Goal: Navigation & Orientation: Find specific page/section

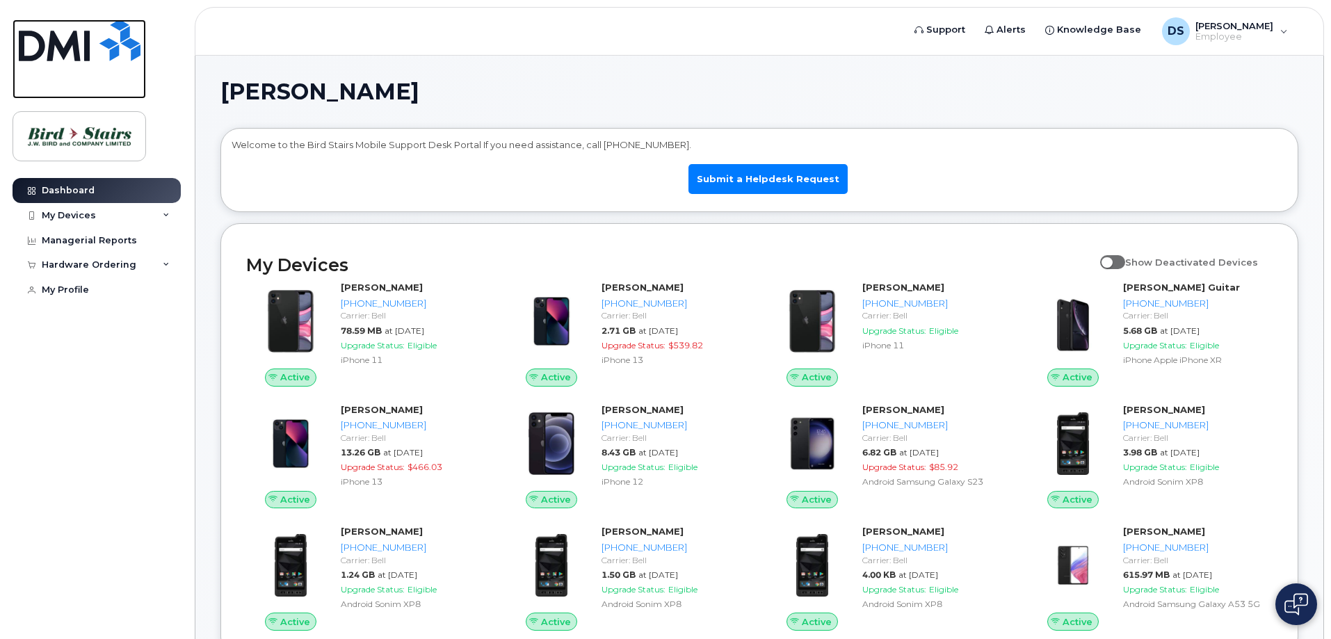
click at [33, 36] on img at bounding box center [80, 40] width 122 height 42
click at [99, 260] on div "Hardware Ordering" at bounding box center [89, 264] width 95 height 11
click at [86, 425] on div "Dashboard My Devices Add Device 506-282-3040 (Valerie Laskey) 506-429-2283 (Kev…" at bounding box center [99, 398] width 172 height 440
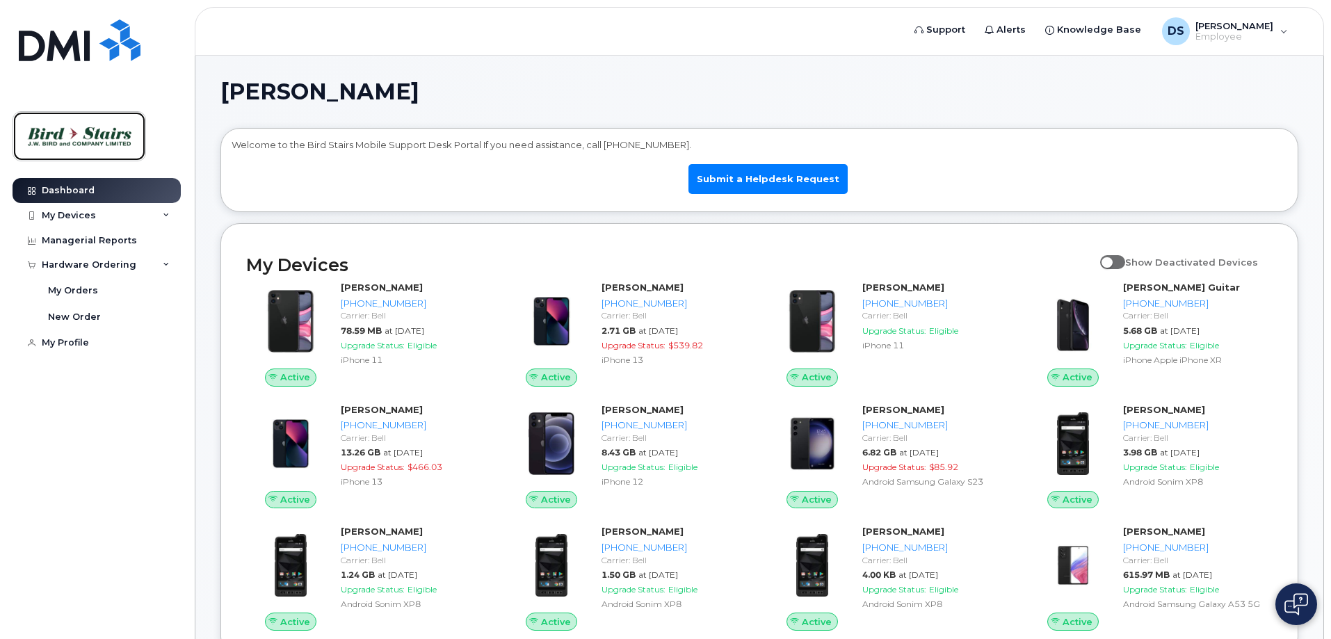
click at [75, 136] on img at bounding box center [79, 136] width 107 height 40
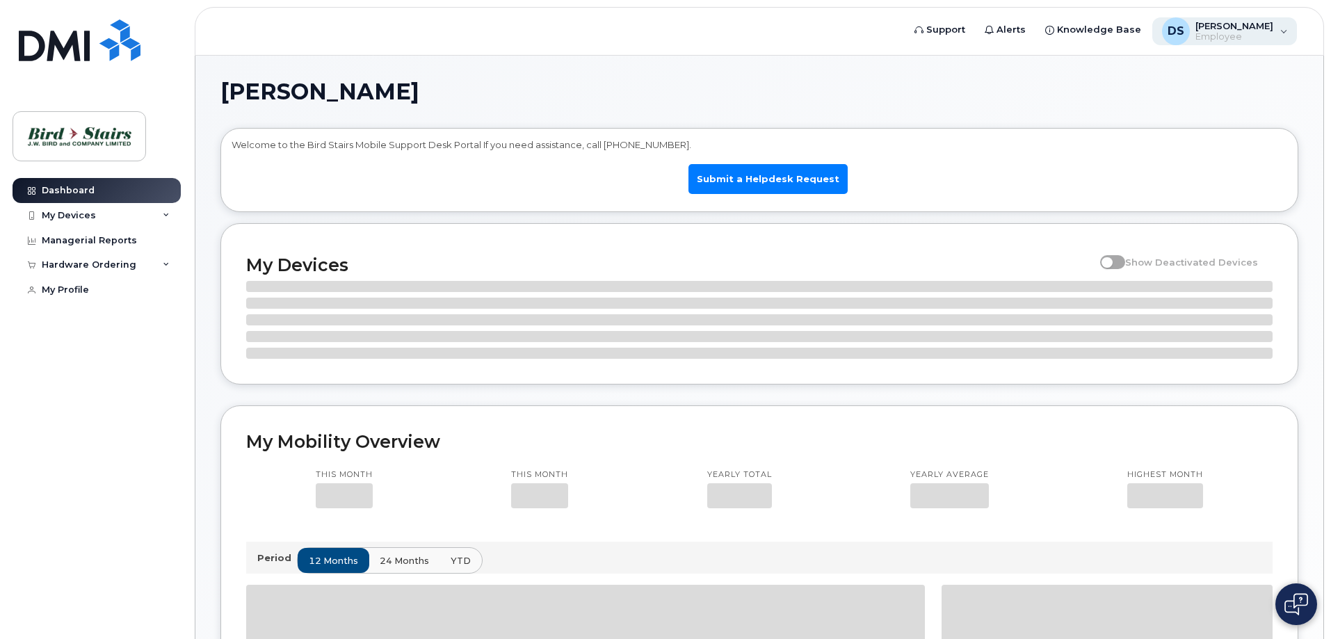
click at [1215, 30] on span "[PERSON_NAME]" at bounding box center [1234, 25] width 78 height 11
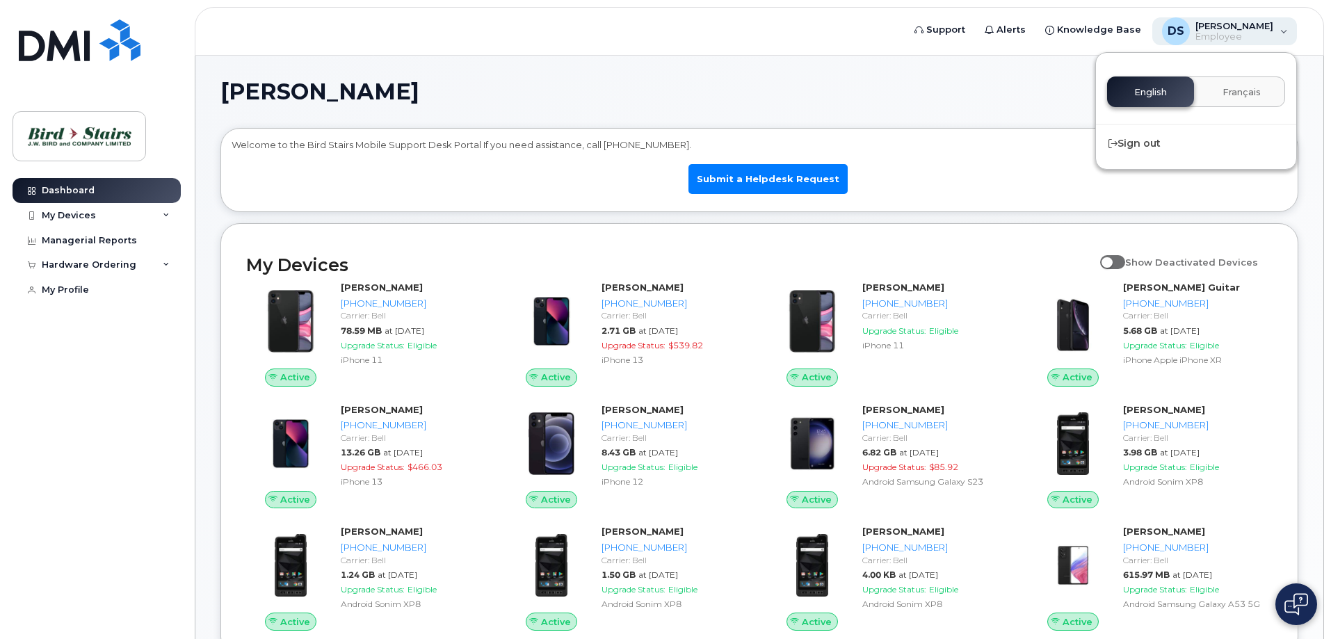
click at [1236, 29] on span "[PERSON_NAME]" at bounding box center [1234, 25] width 78 height 11
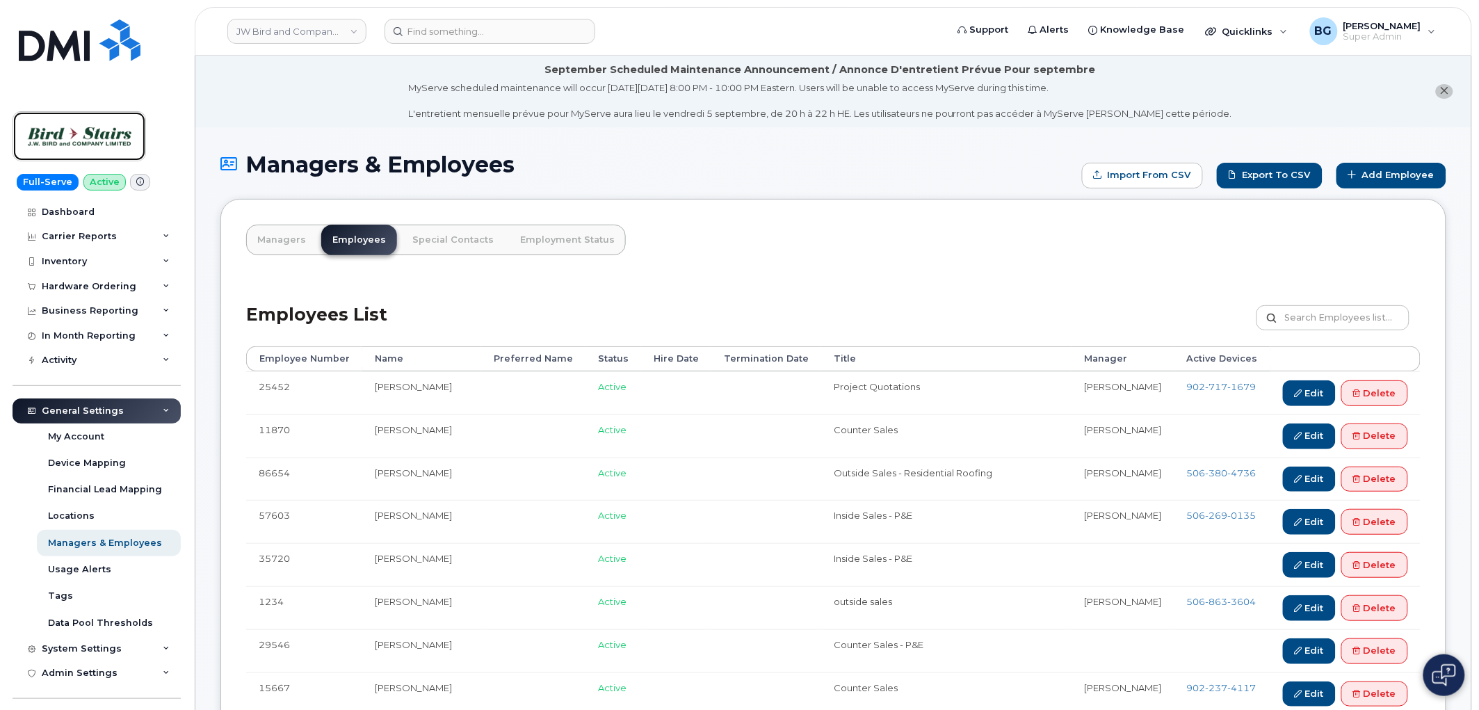
click at [127, 149] on img at bounding box center [79, 136] width 107 height 40
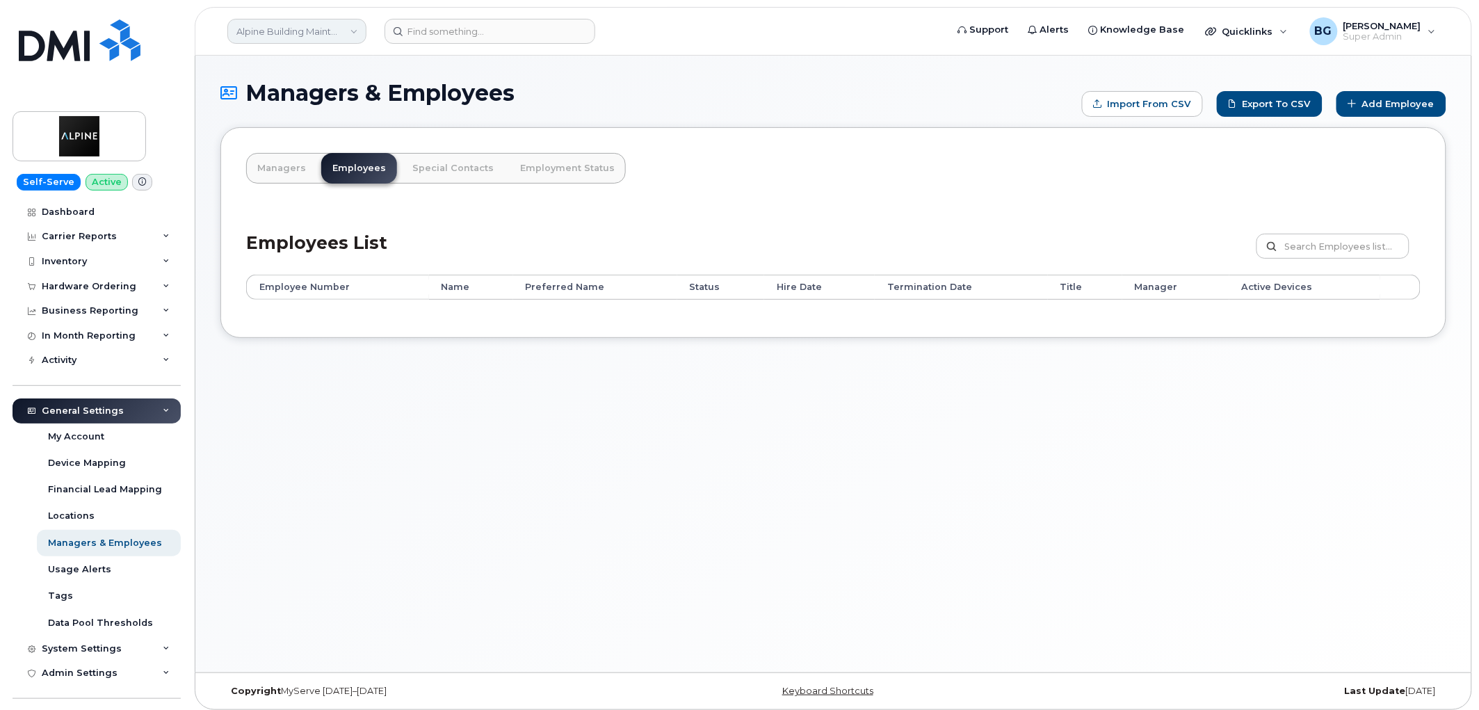
click at [268, 30] on link "Alpine Building Maintenance Inc." at bounding box center [296, 31] width 139 height 25
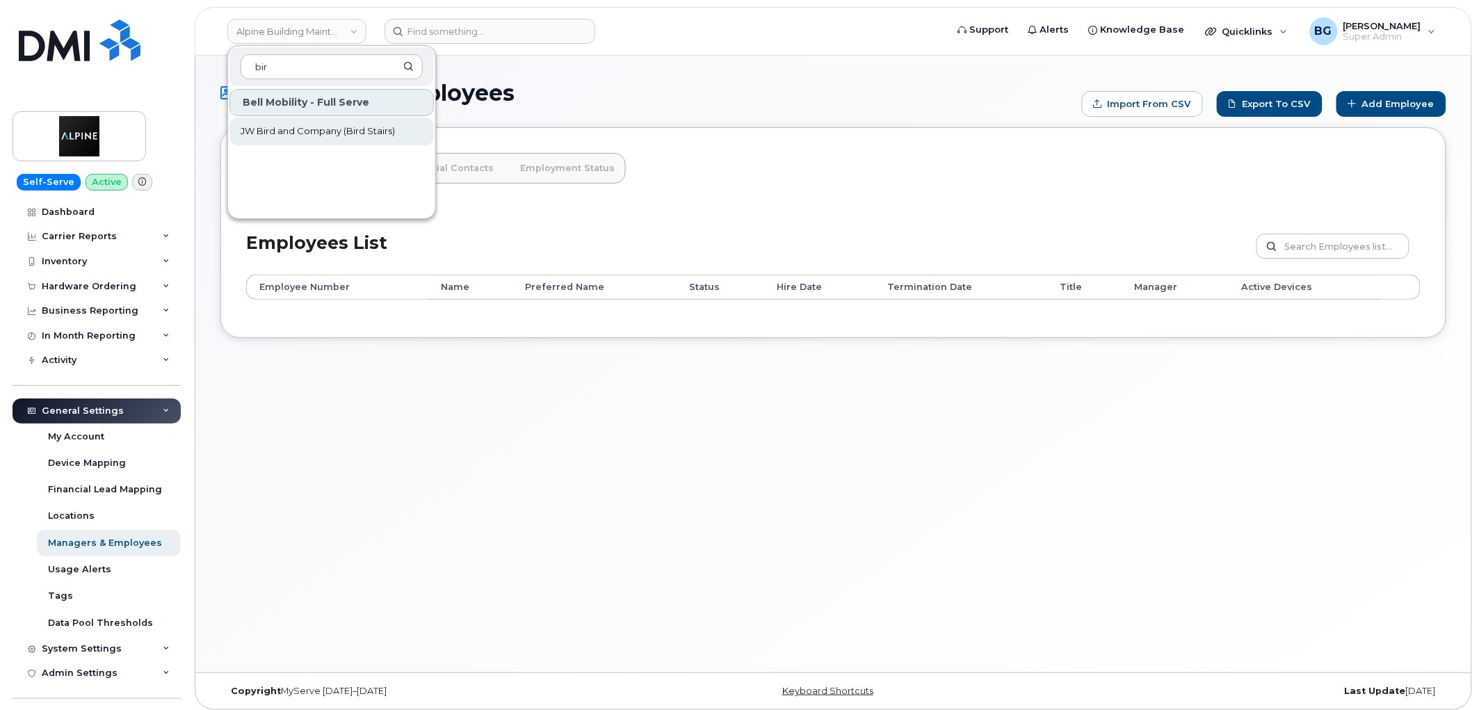
type input "bir"
click at [274, 122] on link "JW Bird and Company (Bird Stairs)" at bounding box center [331, 132] width 204 height 28
